Goal: Information Seeking & Learning: Learn about a topic

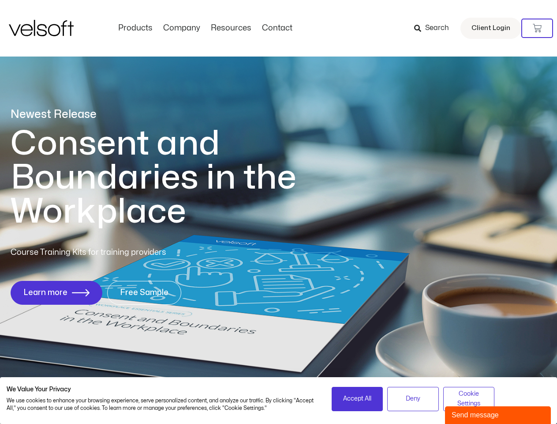
click at [279, 212] on h1 "Consent and Boundaries in the Workplace" at bounding box center [172, 178] width 322 height 102
click at [538, 28] on icon at bounding box center [537, 28] width 9 height 9
click at [358, 399] on span "Accept All" at bounding box center [357, 399] width 28 height 10
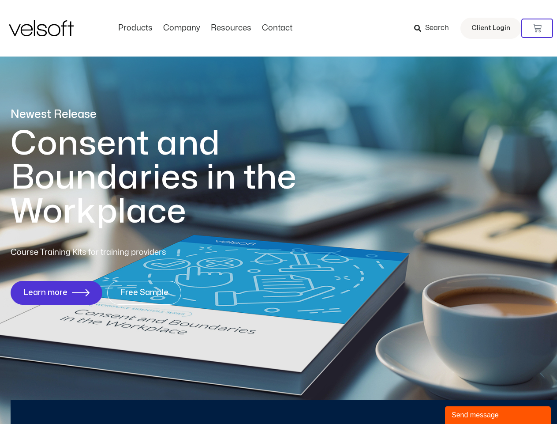
click at [413, 399] on div "Newest Release Consent and Boundaries in the Workplace Course Training Kits for…" at bounding box center [278, 210] width 557 height 429
